Goal: Task Accomplishment & Management: Manage account settings

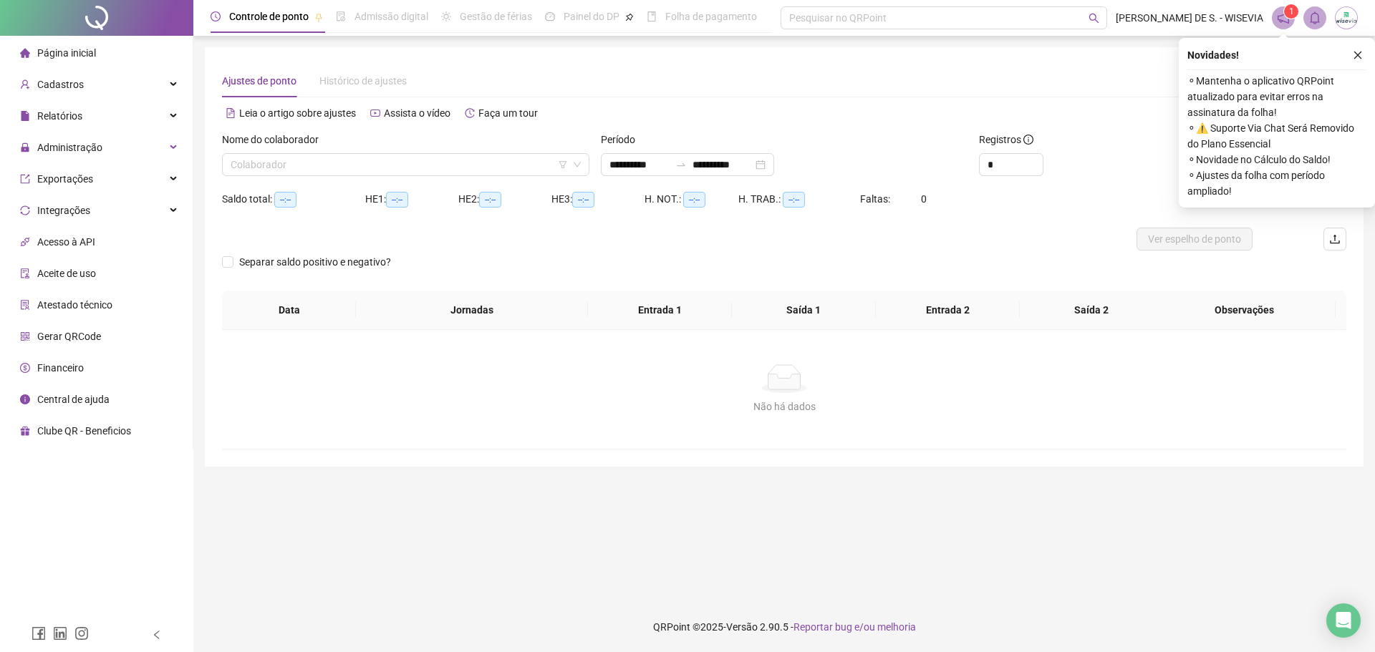
click at [1285, 21] on icon "notification" at bounding box center [1283, 17] width 13 height 13
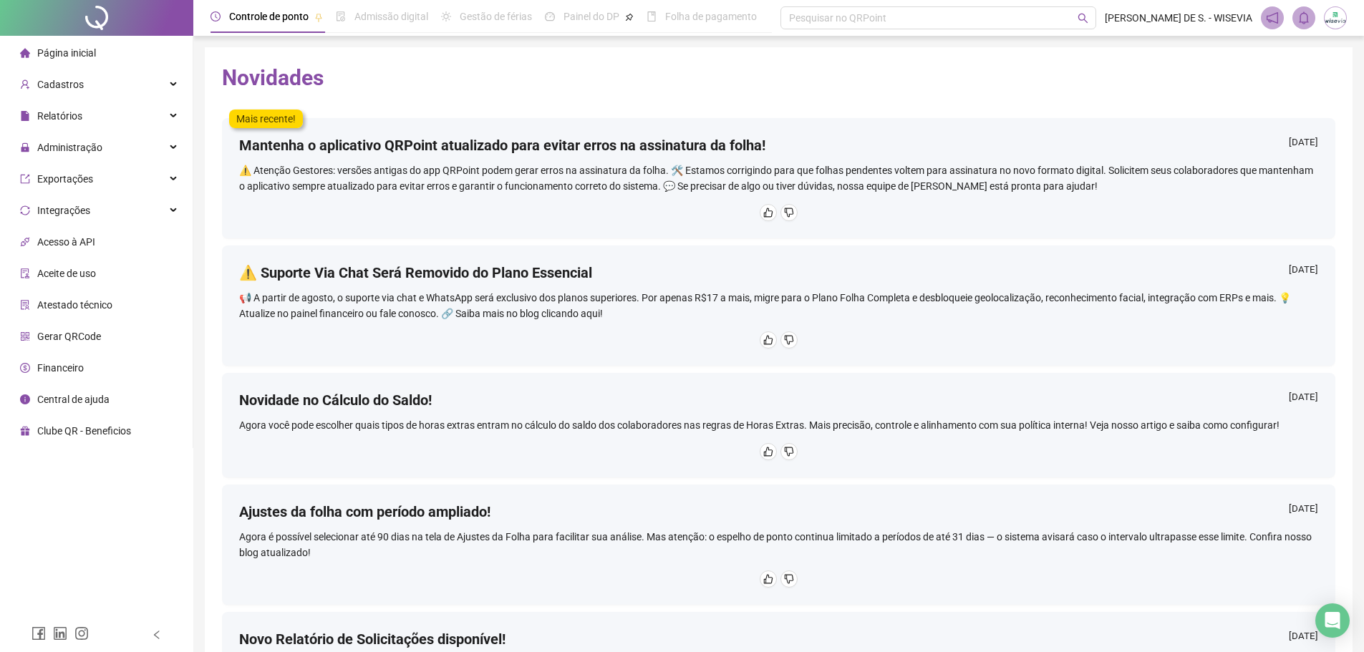
click at [84, 51] on span "Página inicial" at bounding box center [66, 52] width 59 height 11
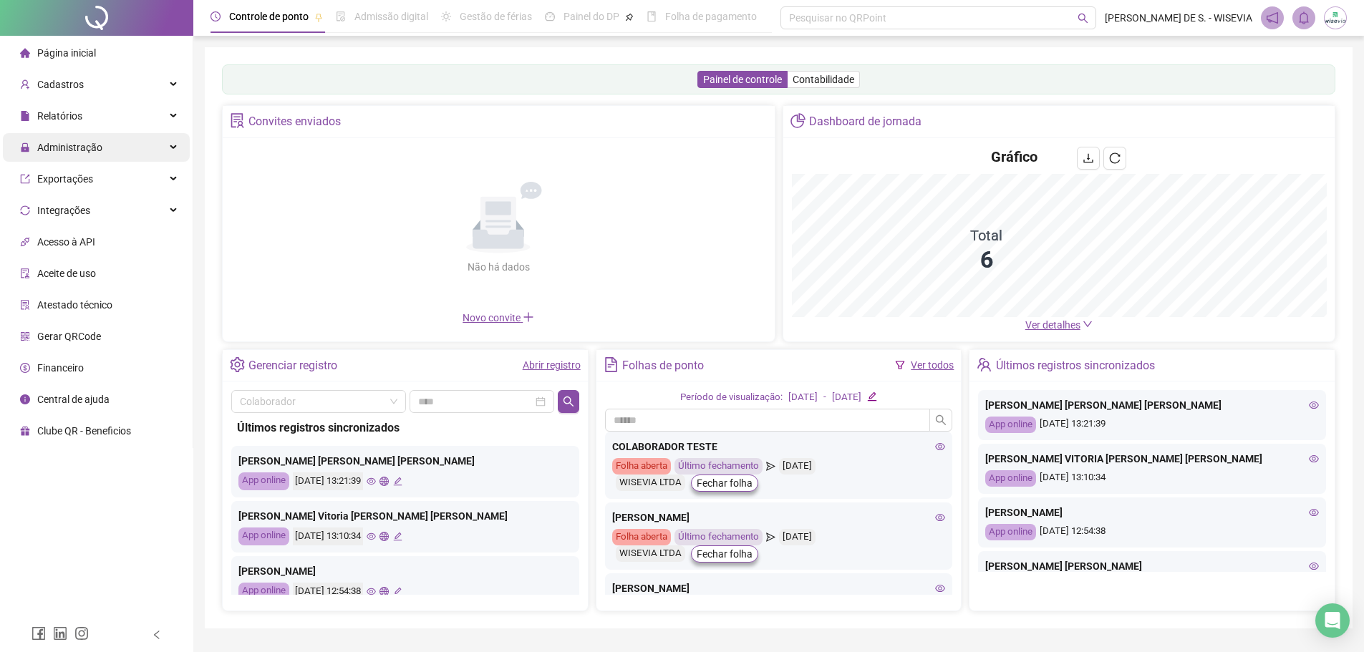
click at [110, 139] on div "Administração" at bounding box center [96, 147] width 187 height 29
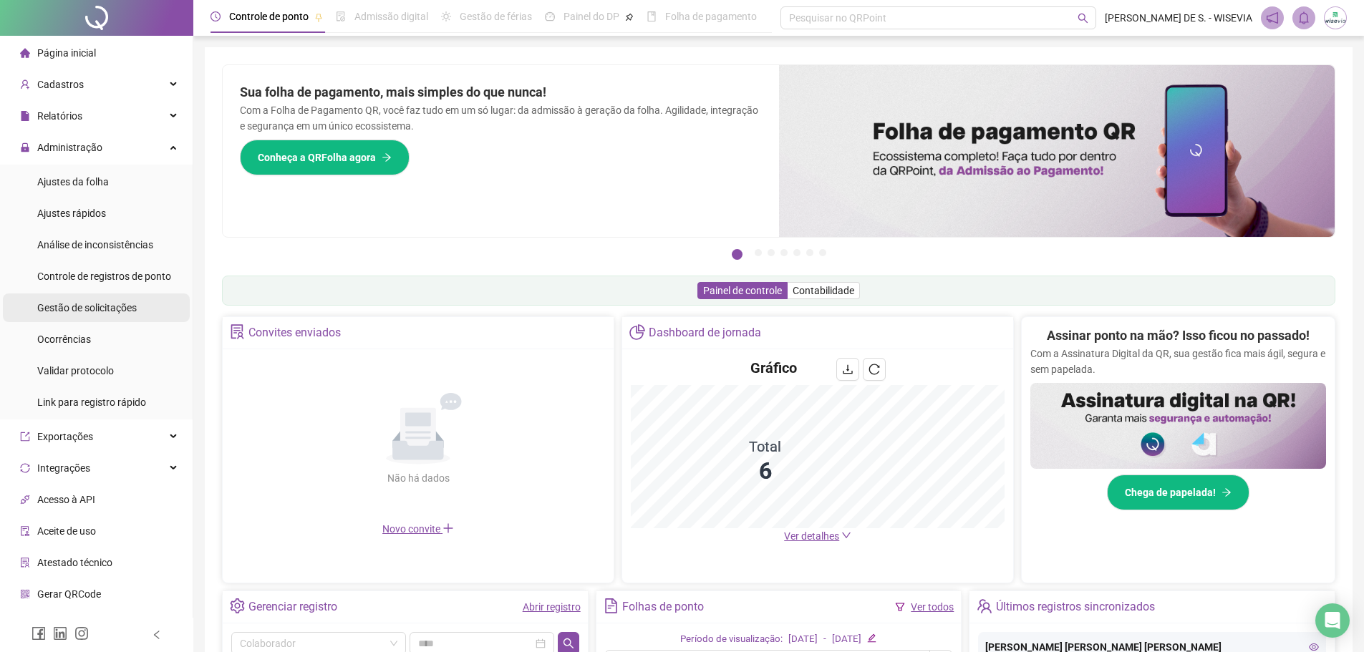
click at [115, 309] on span "Gestão de solicitações" at bounding box center [87, 307] width 100 height 11
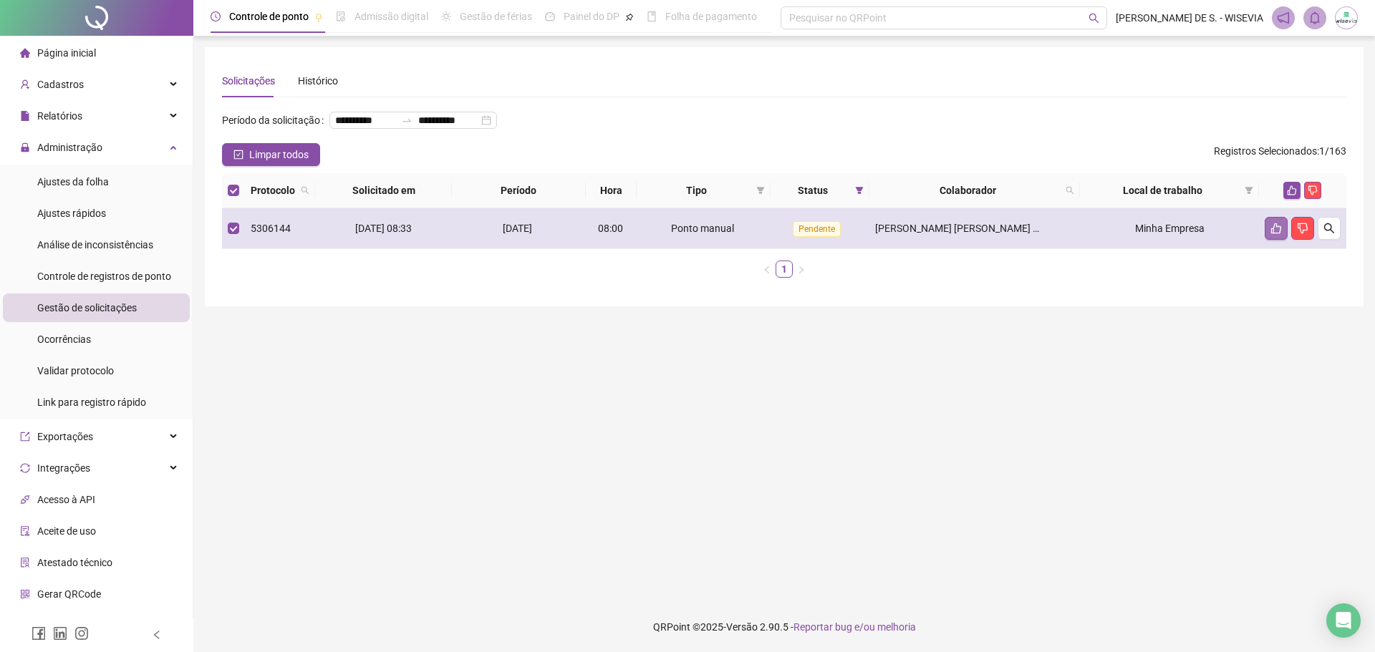
click at [1278, 234] on icon "like" at bounding box center [1275, 228] width 11 height 11
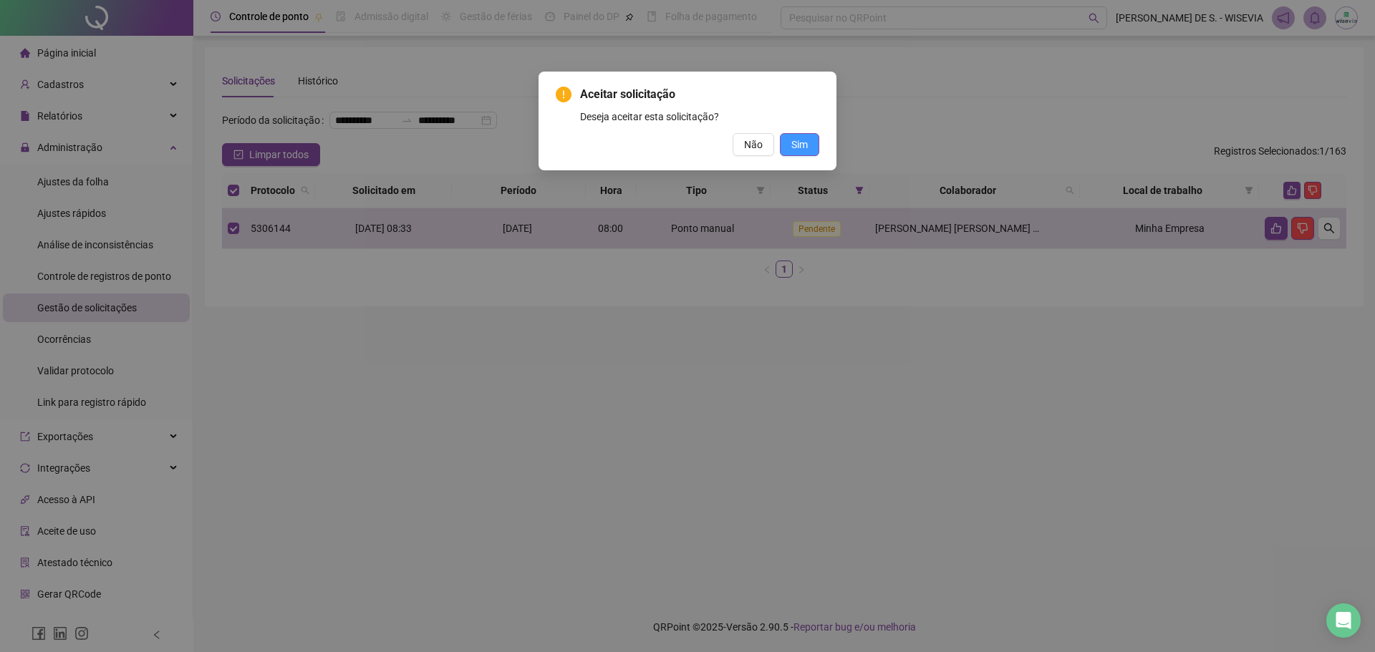
click at [793, 143] on span "Sim" at bounding box center [799, 145] width 16 height 16
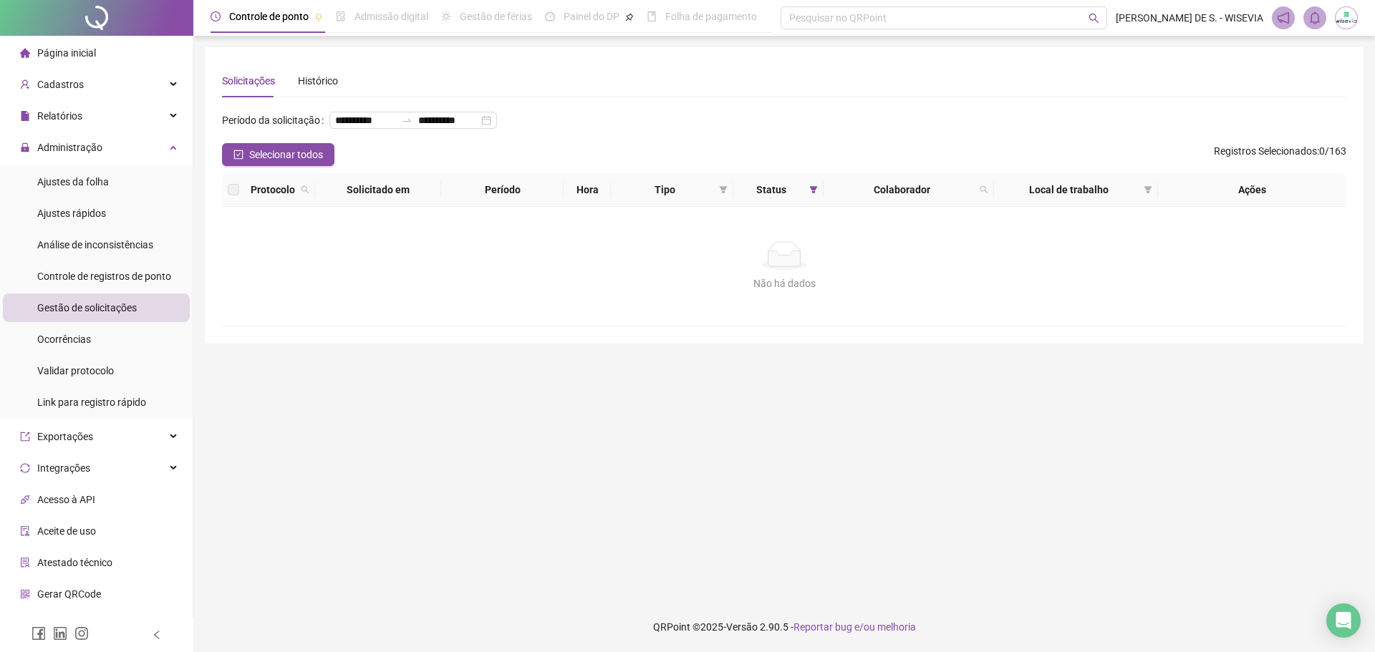
click at [75, 52] on span "Página inicial" at bounding box center [66, 52] width 59 height 11
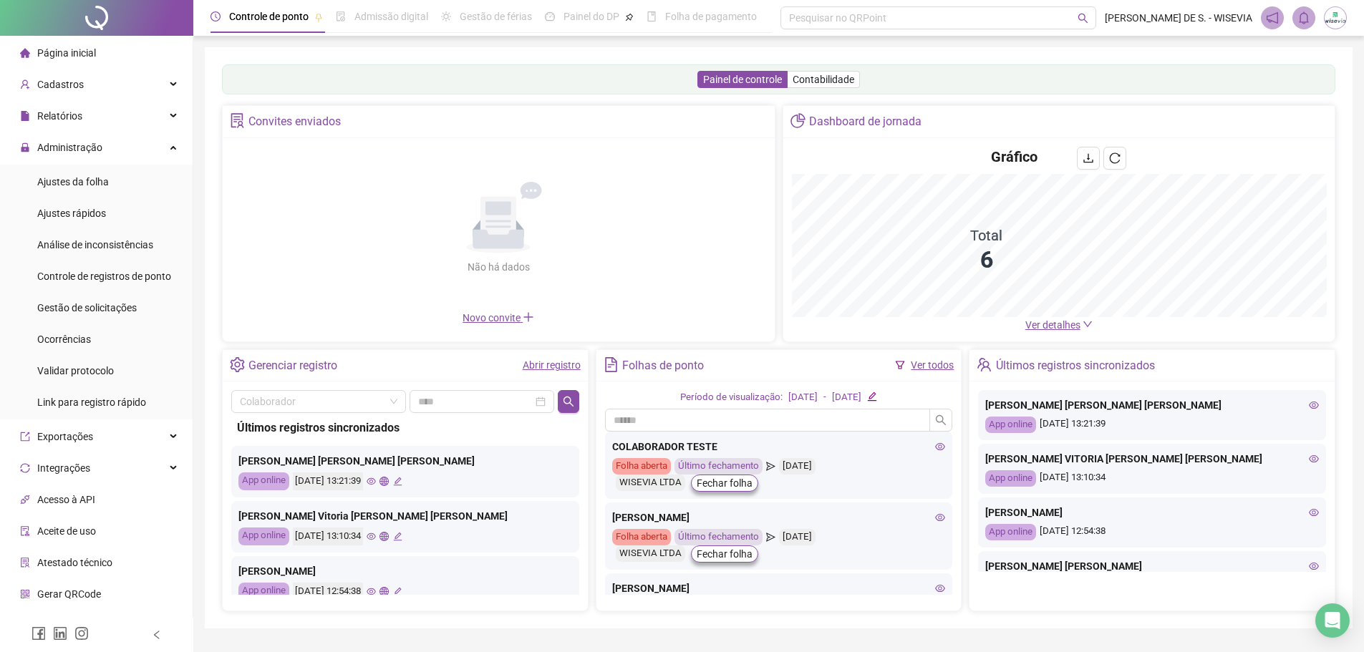
click at [376, 539] on icon "eye" at bounding box center [371, 536] width 9 height 9
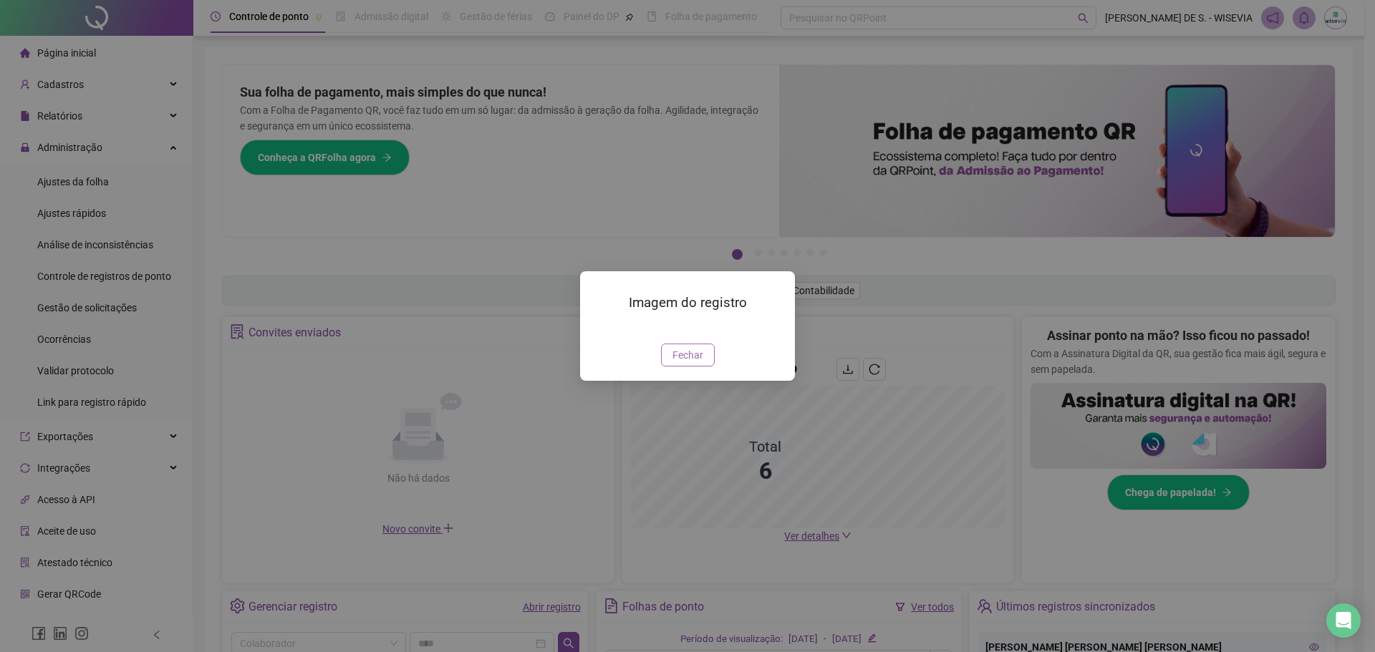
click at [682, 363] on span "Fechar" at bounding box center [687, 355] width 31 height 16
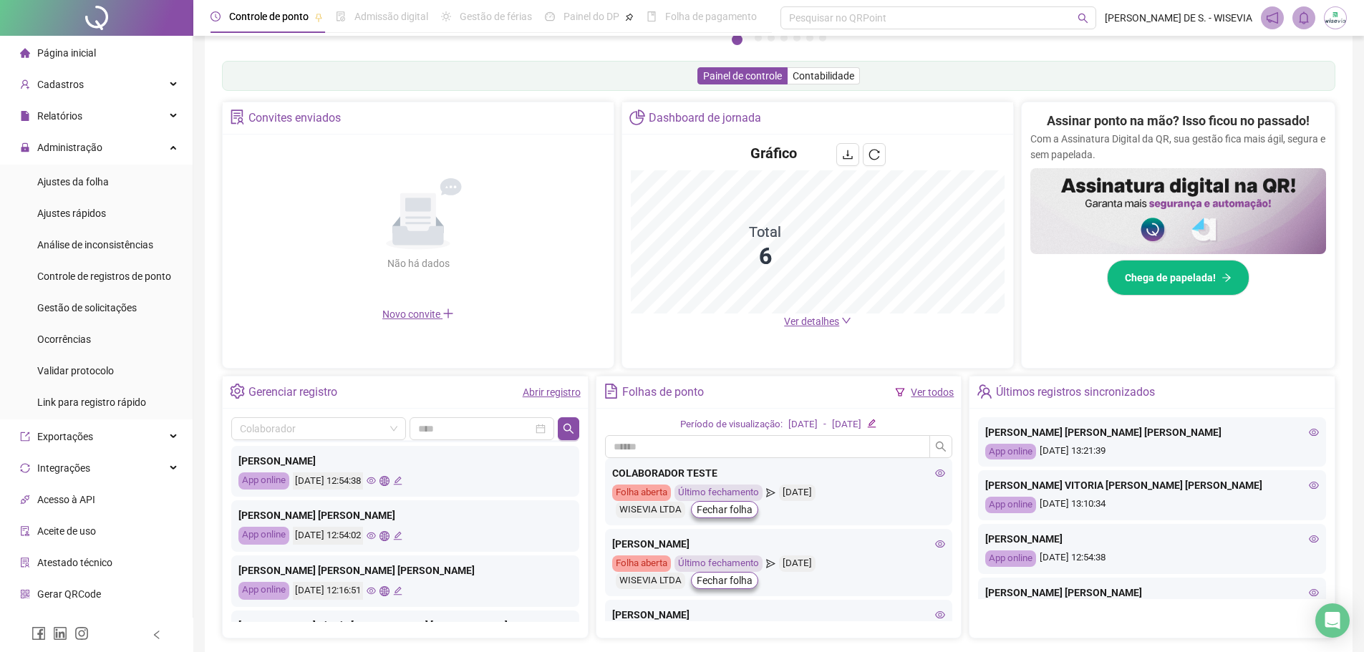
scroll to position [143, 0]
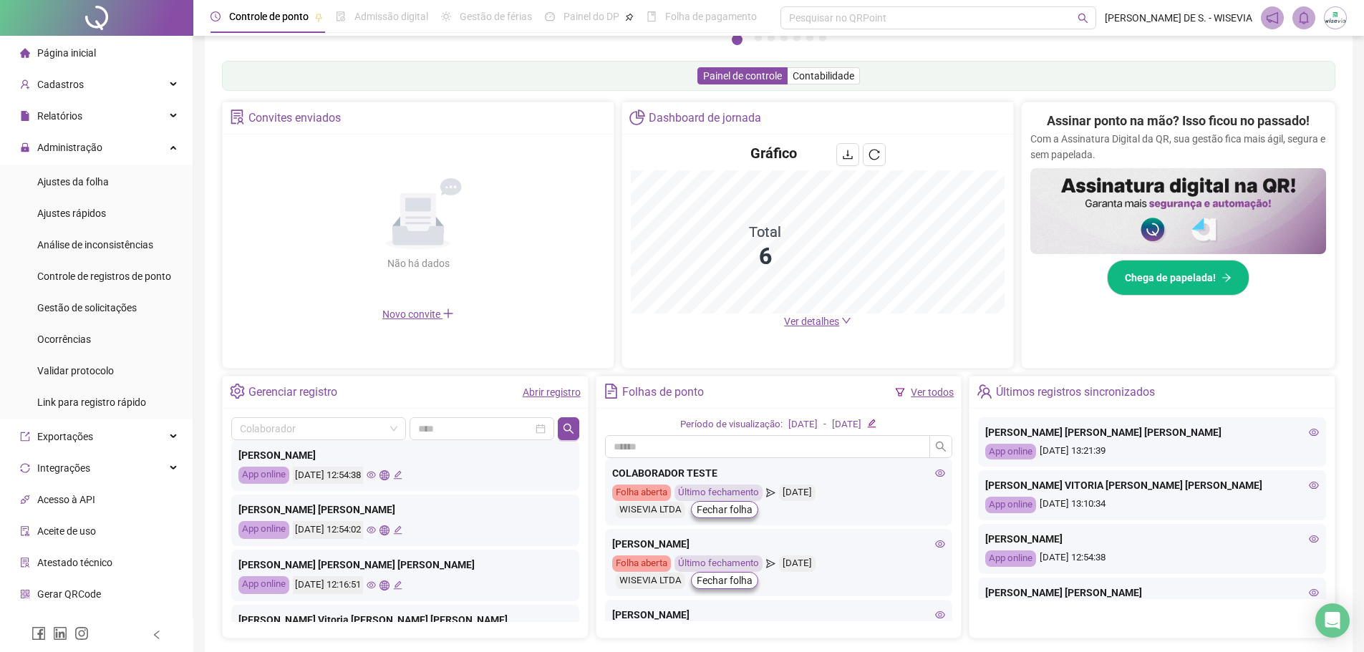
click at [376, 531] on icon "eye" at bounding box center [371, 530] width 9 height 7
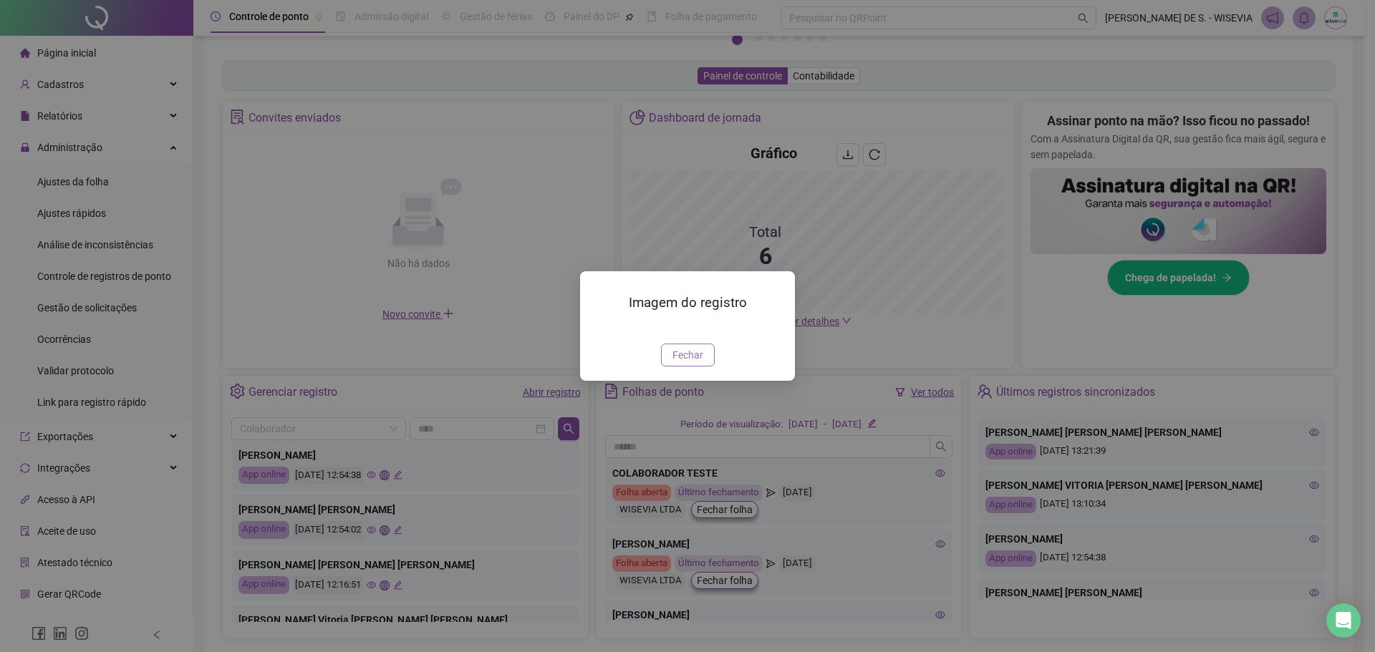
click at [697, 363] on span "Fechar" at bounding box center [687, 355] width 31 height 16
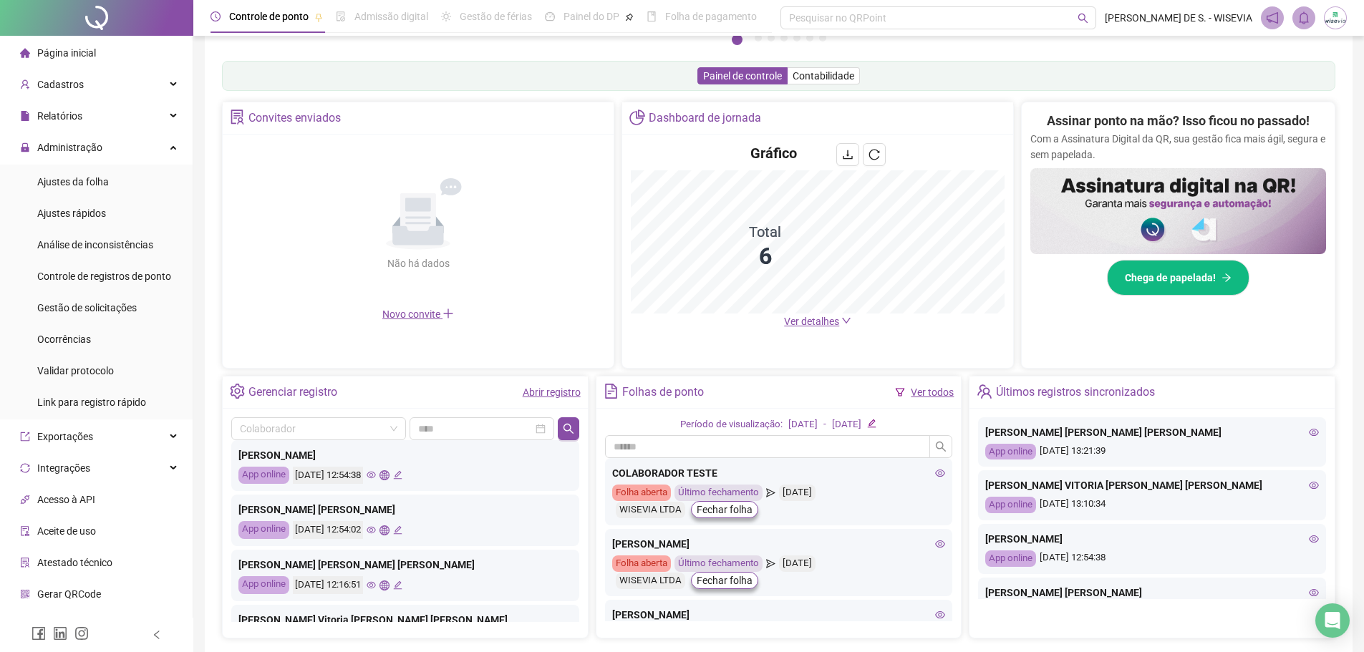
scroll to position [215, 0]
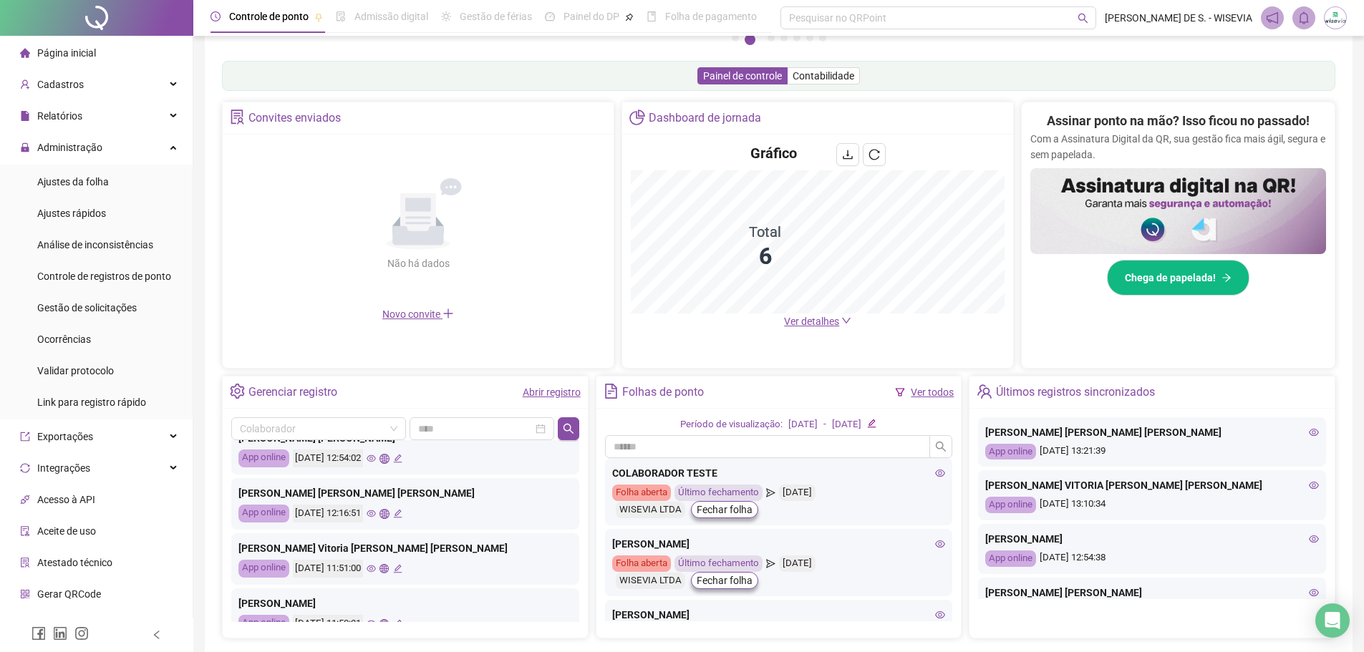
click at [376, 516] on icon "eye" at bounding box center [371, 513] width 9 height 9
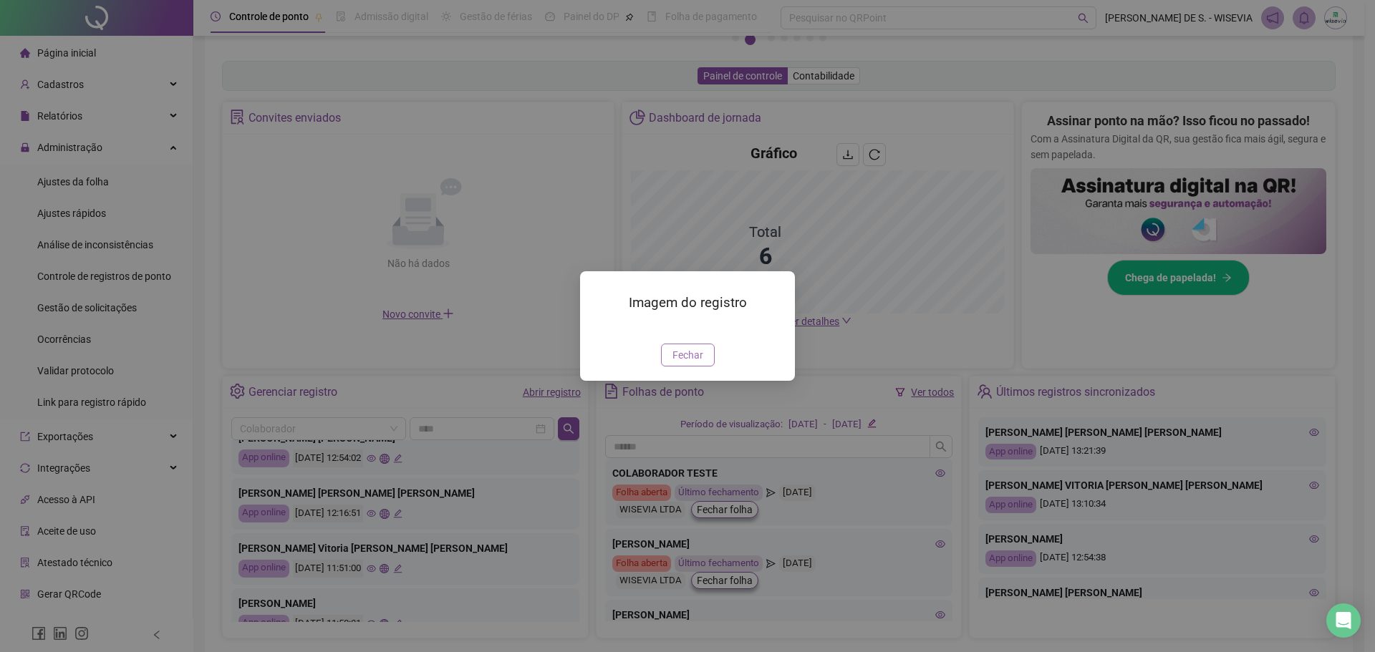
click at [697, 363] on span "Fechar" at bounding box center [687, 355] width 31 height 16
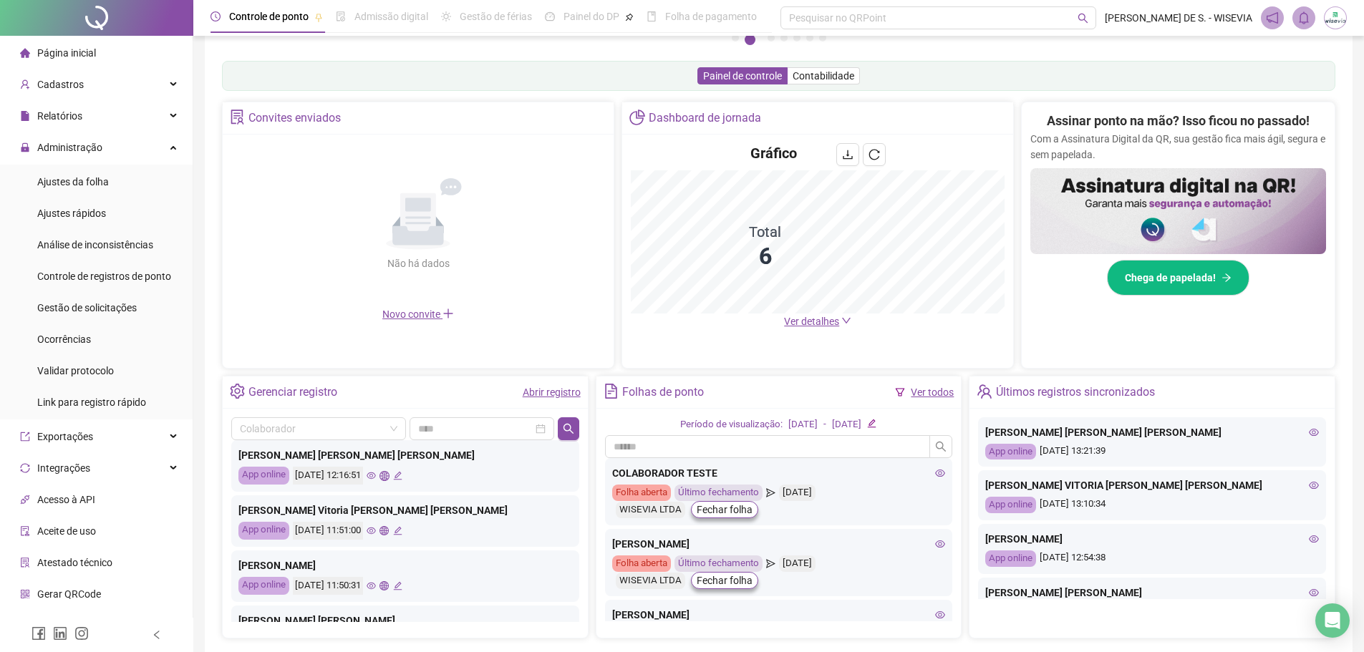
scroll to position [286, 0]
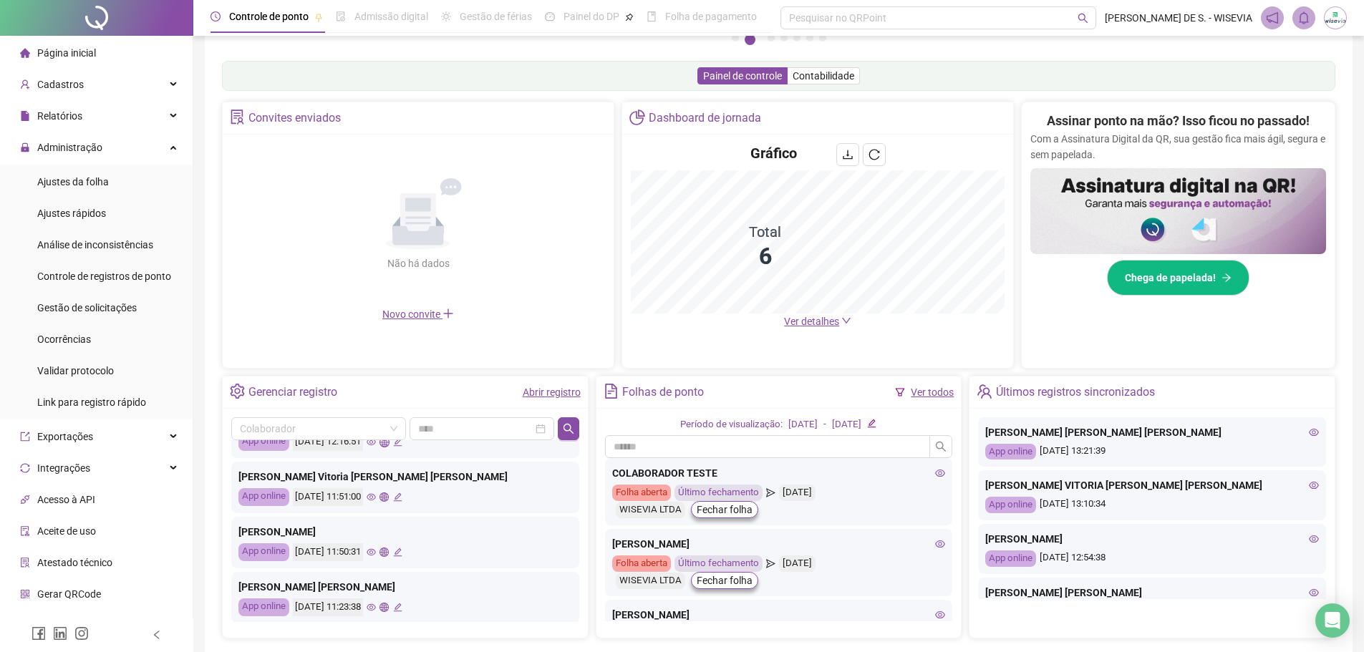
click at [376, 497] on icon "eye" at bounding box center [371, 497] width 9 height 9
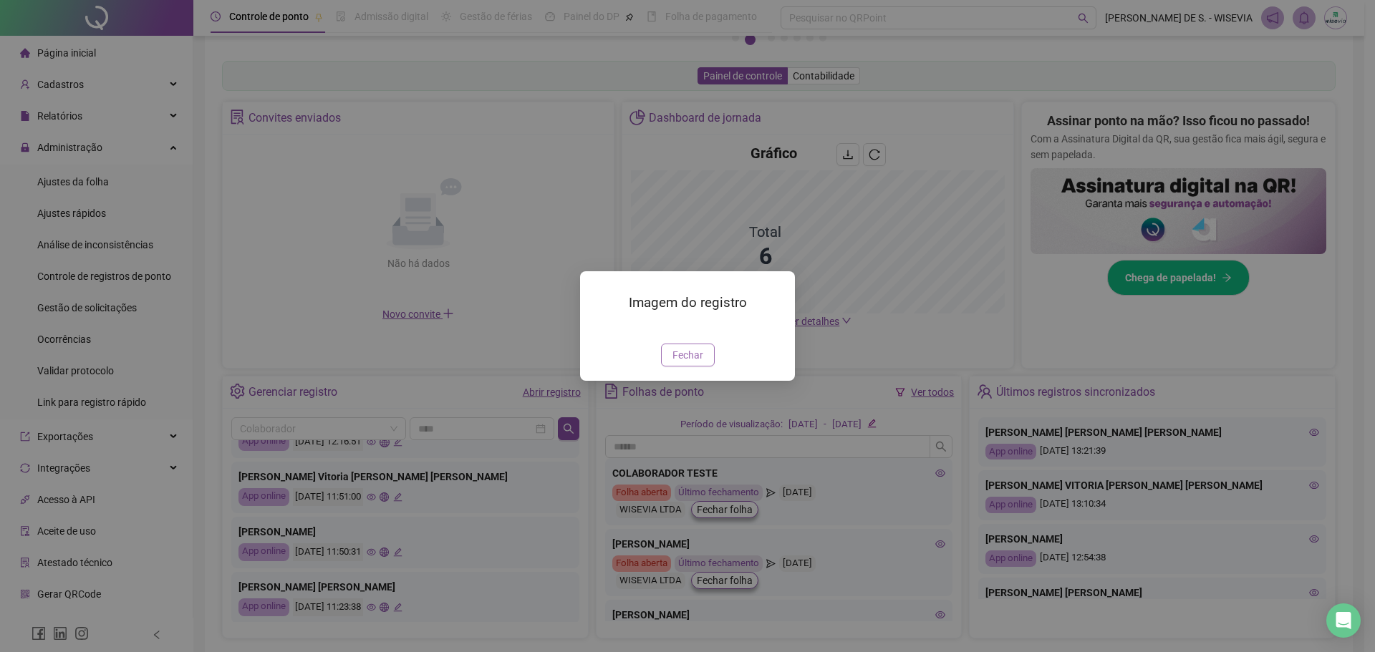
click at [692, 363] on span "Fechar" at bounding box center [687, 355] width 31 height 16
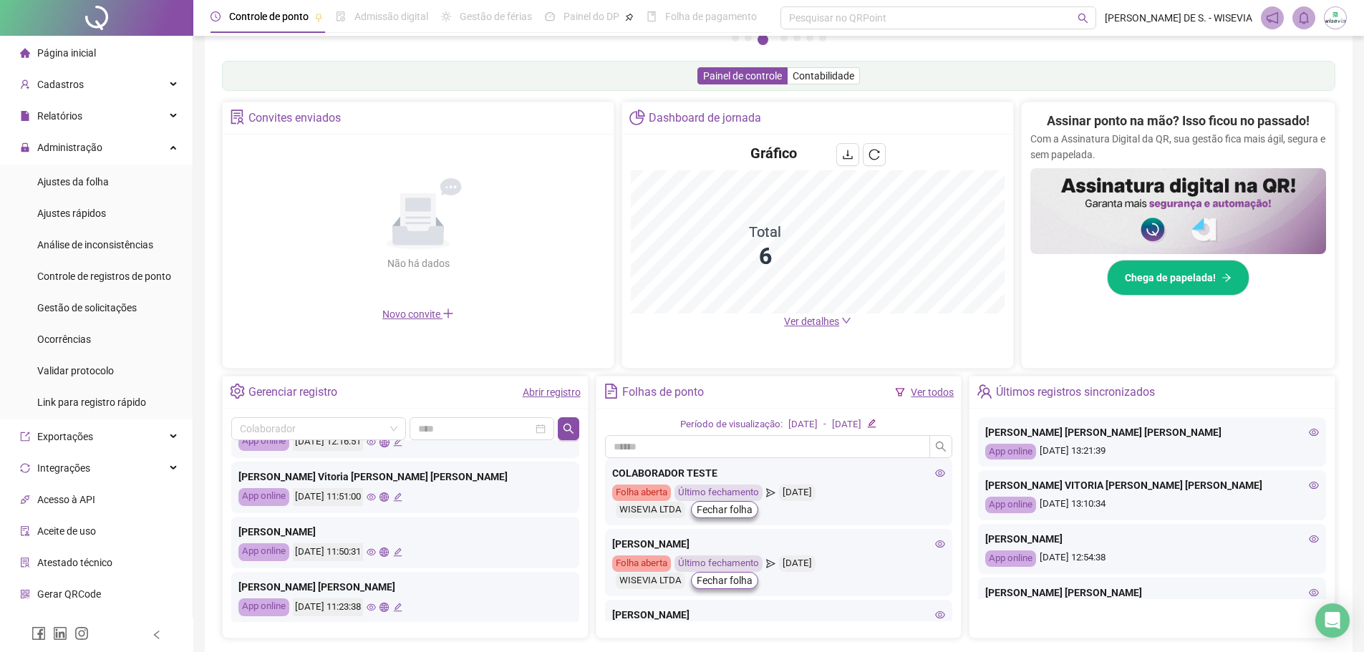
scroll to position [358, 0]
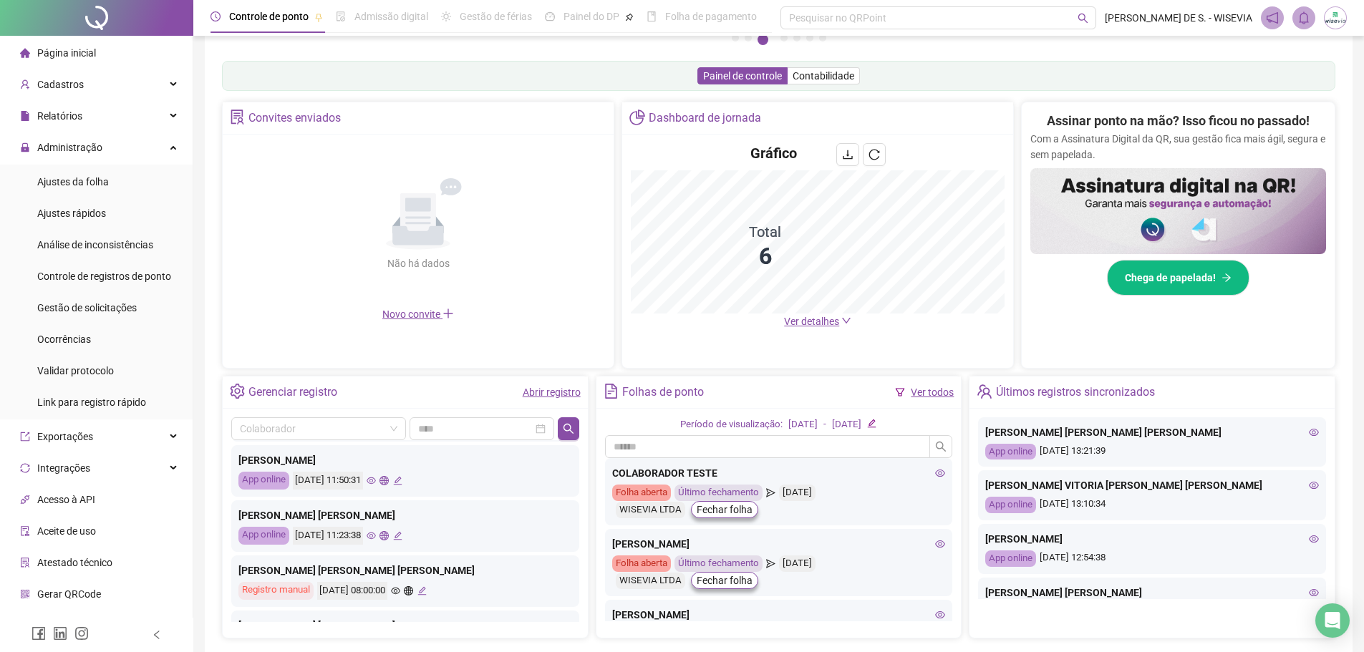
click at [376, 539] on icon "eye" at bounding box center [371, 535] width 9 height 9
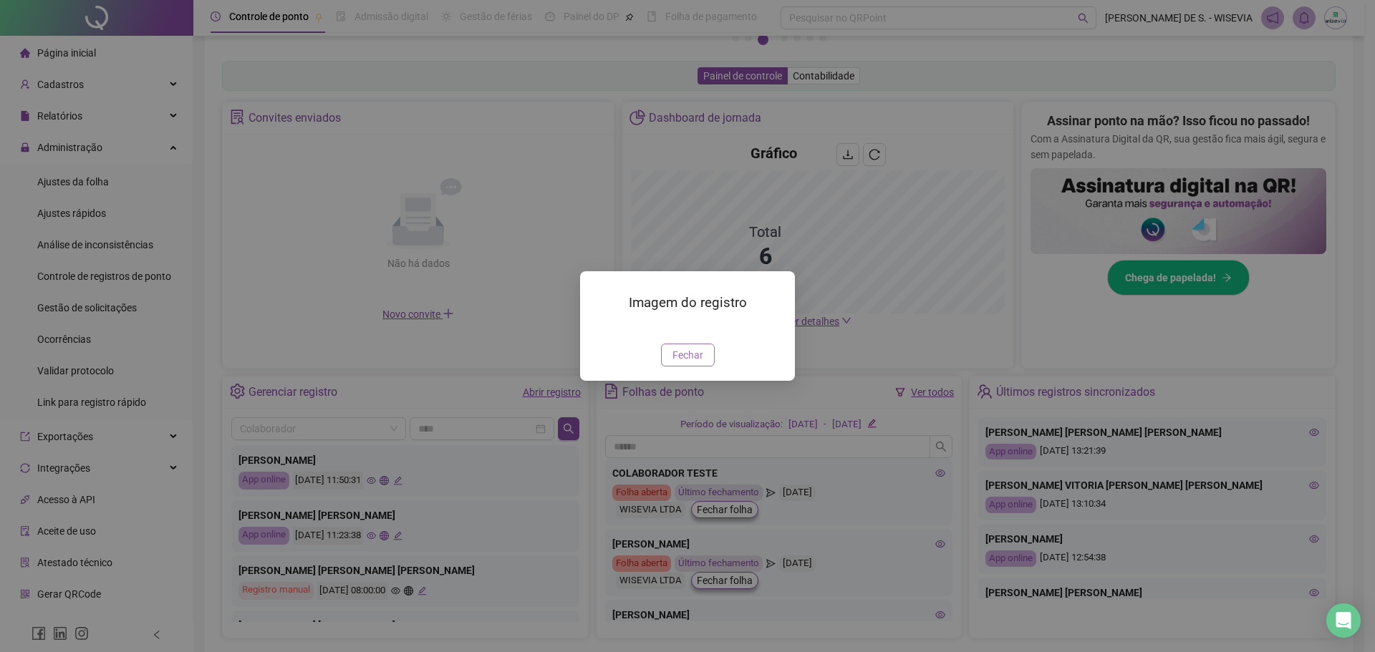
click at [697, 363] on span "Fechar" at bounding box center [687, 355] width 31 height 16
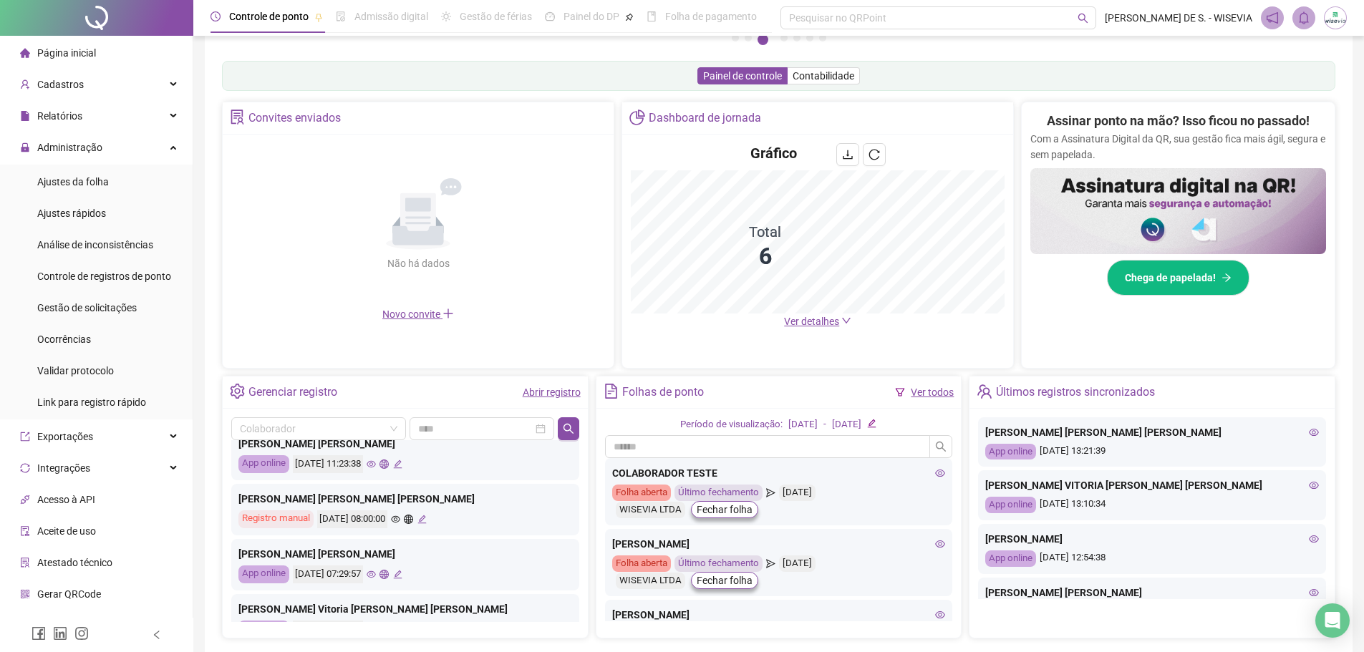
scroll to position [501, 0]
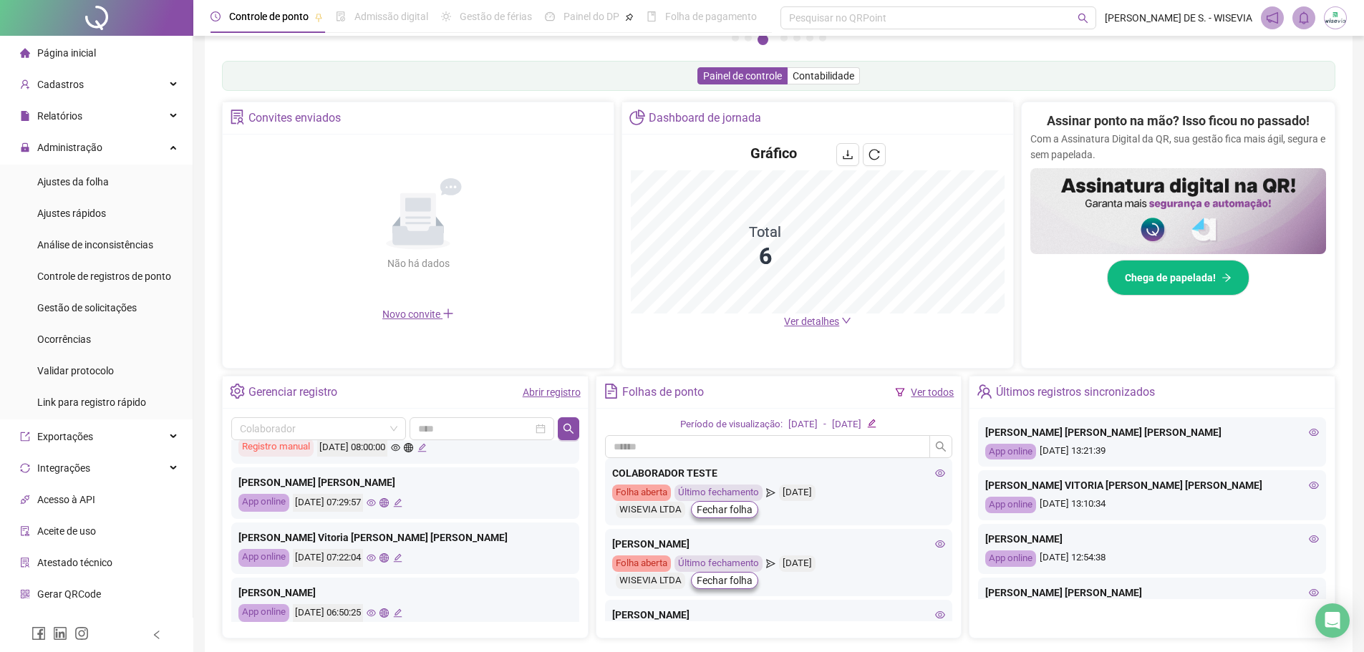
click at [376, 506] on icon "eye" at bounding box center [371, 503] width 9 height 7
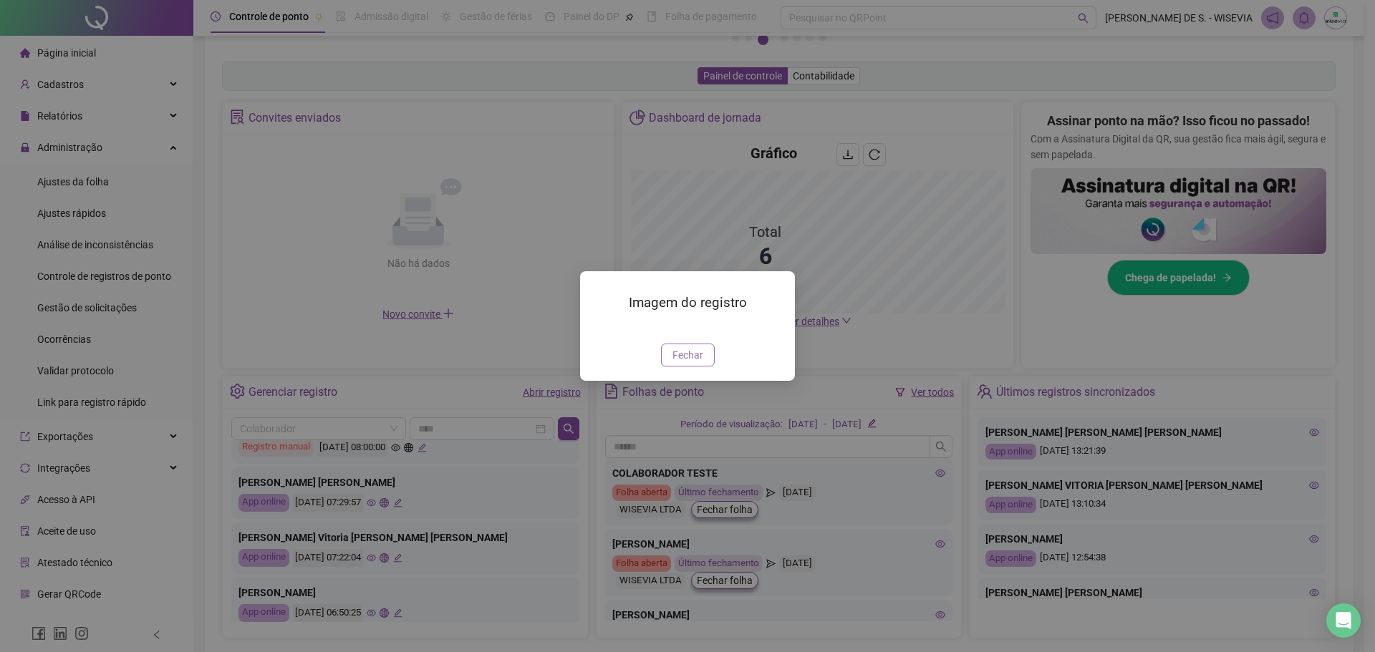
click at [677, 363] on span "Fechar" at bounding box center [687, 355] width 31 height 16
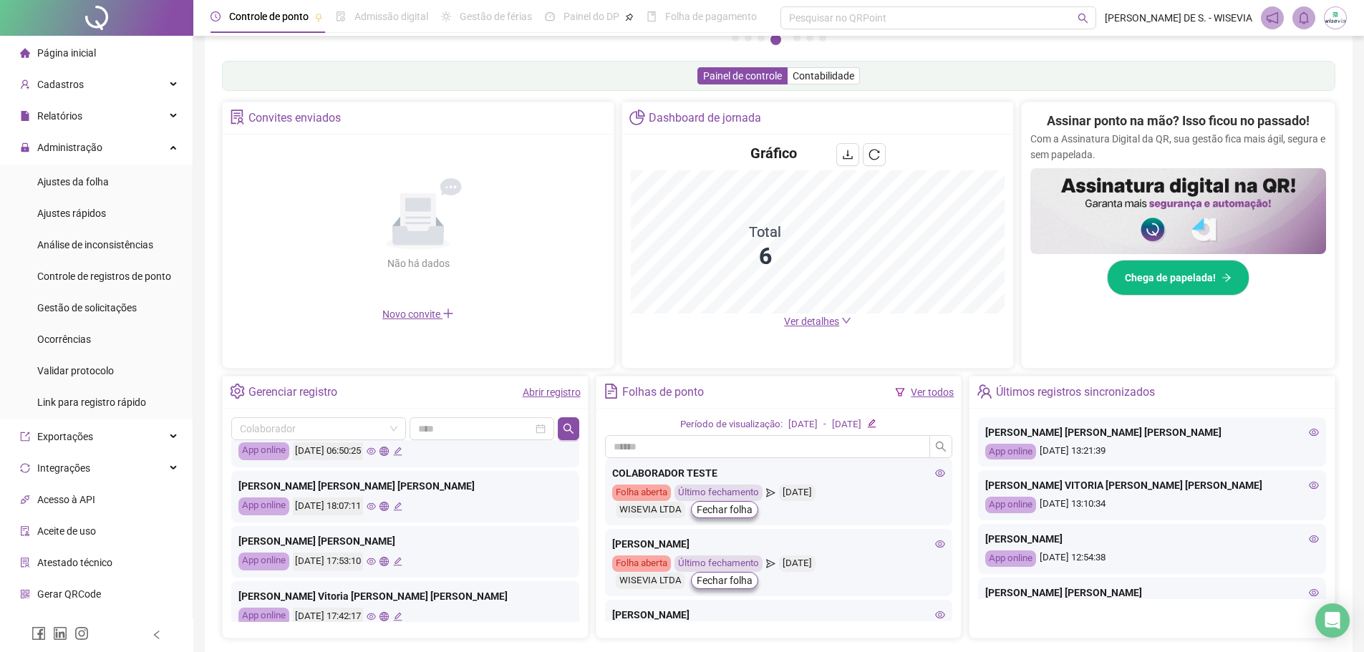
scroll to position [674, 0]
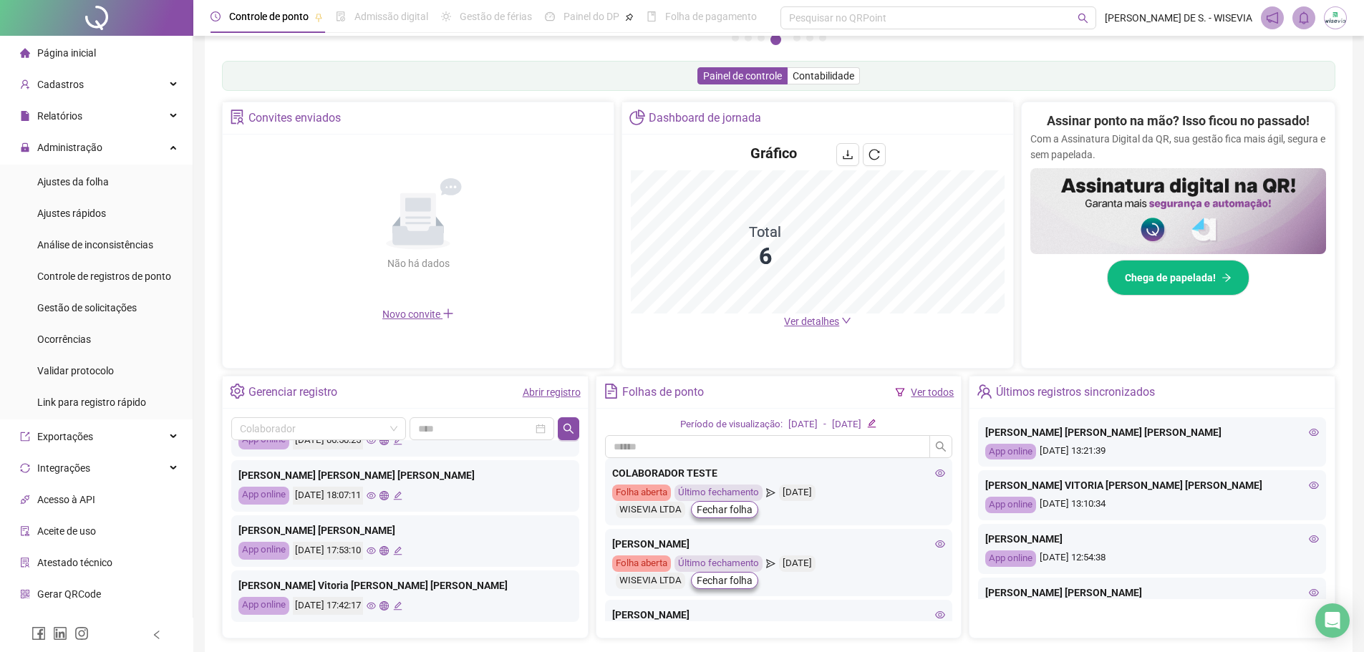
click at [376, 550] on icon "eye" at bounding box center [371, 550] width 9 height 9
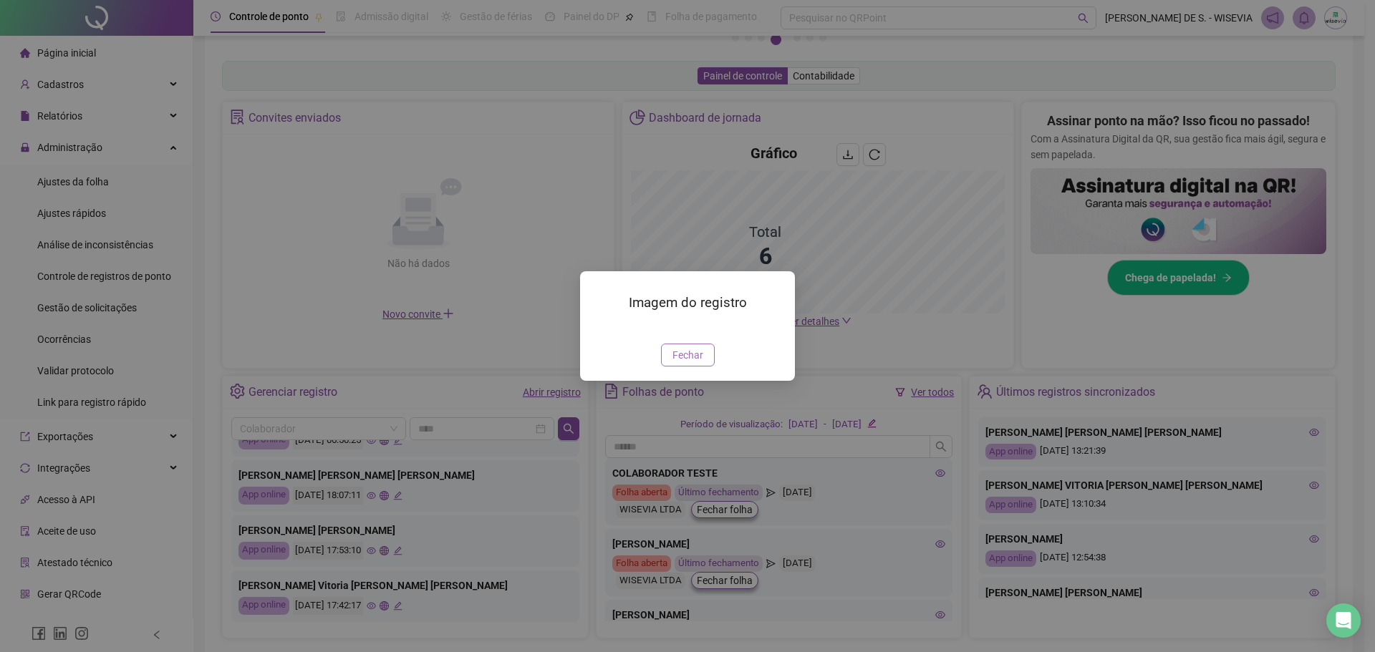
click at [690, 363] on span "Fechar" at bounding box center [687, 355] width 31 height 16
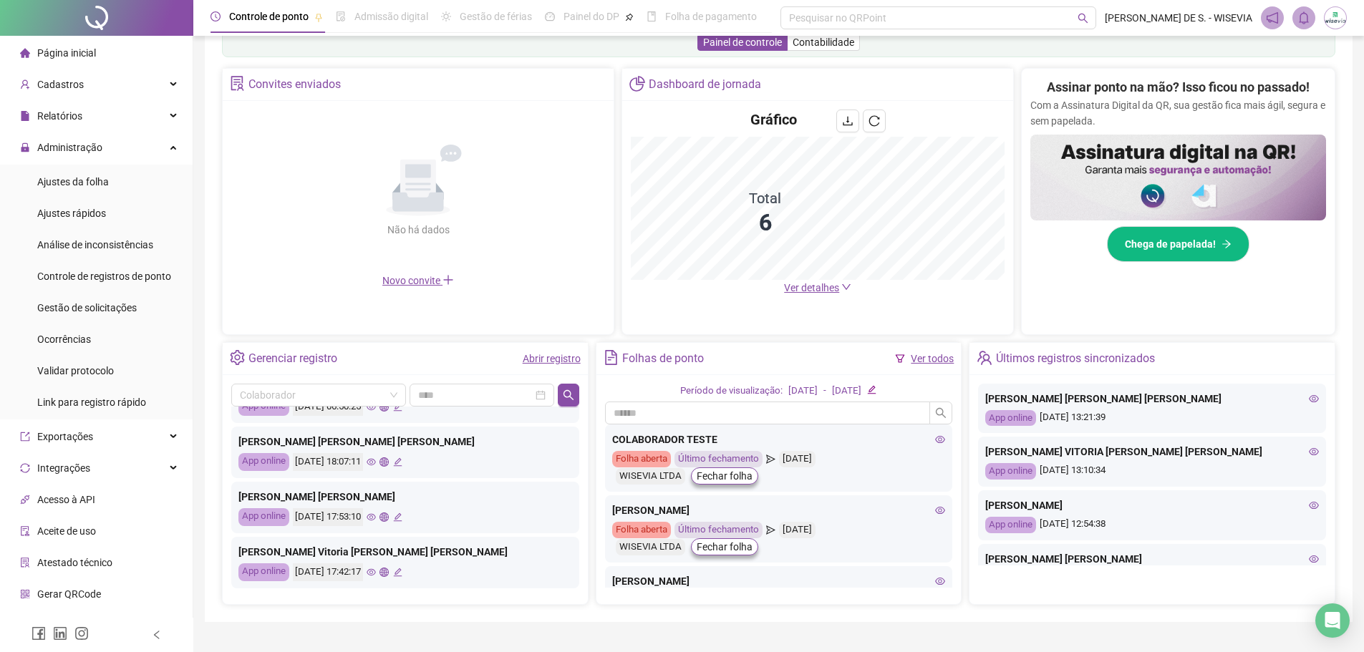
scroll to position [280, 0]
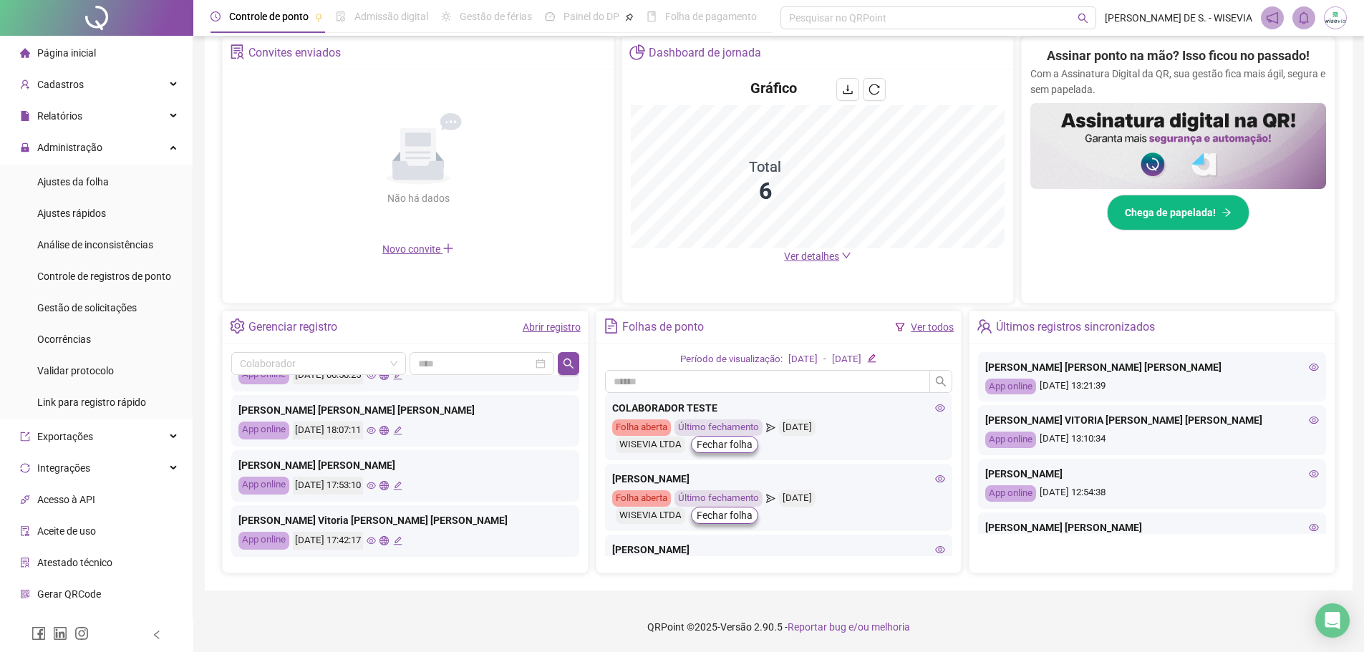
click at [376, 542] on icon "eye" at bounding box center [371, 540] width 9 height 7
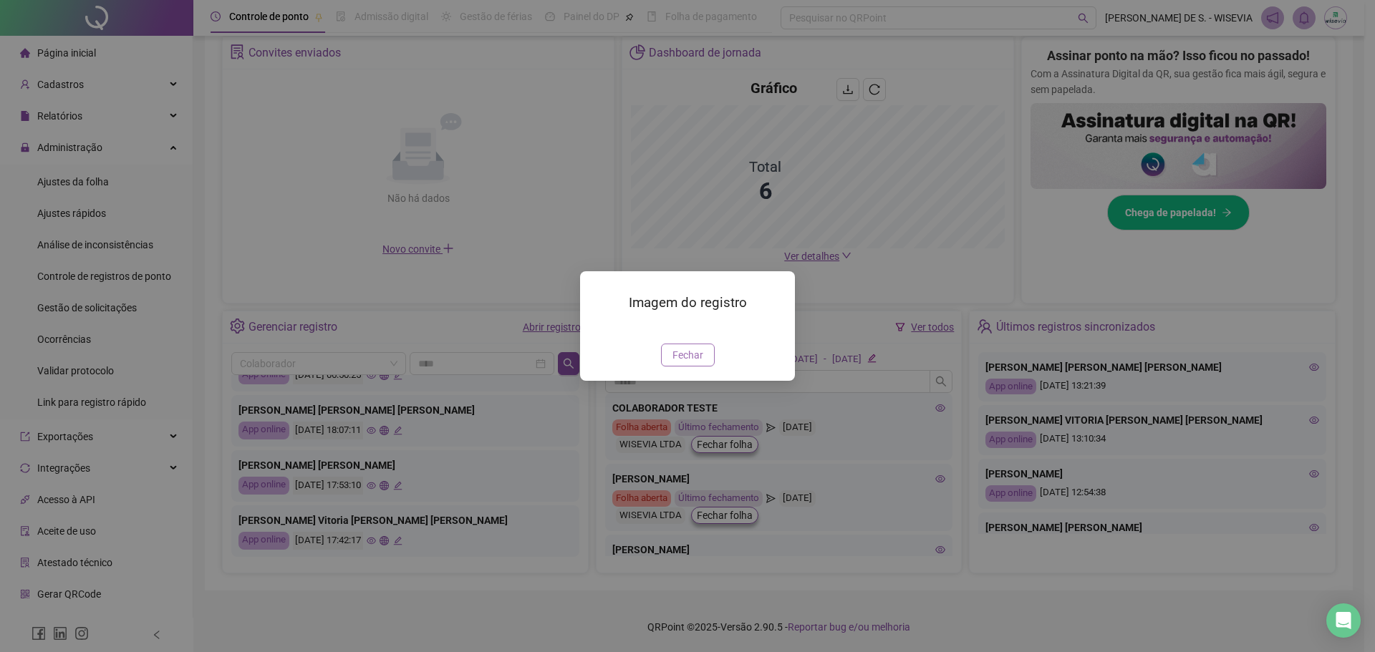
click at [695, 363] on span "Fechar" at bounding box center [687, 355] width 31 height 16
